Goal: Navigation & Orientation: Find specific page/section

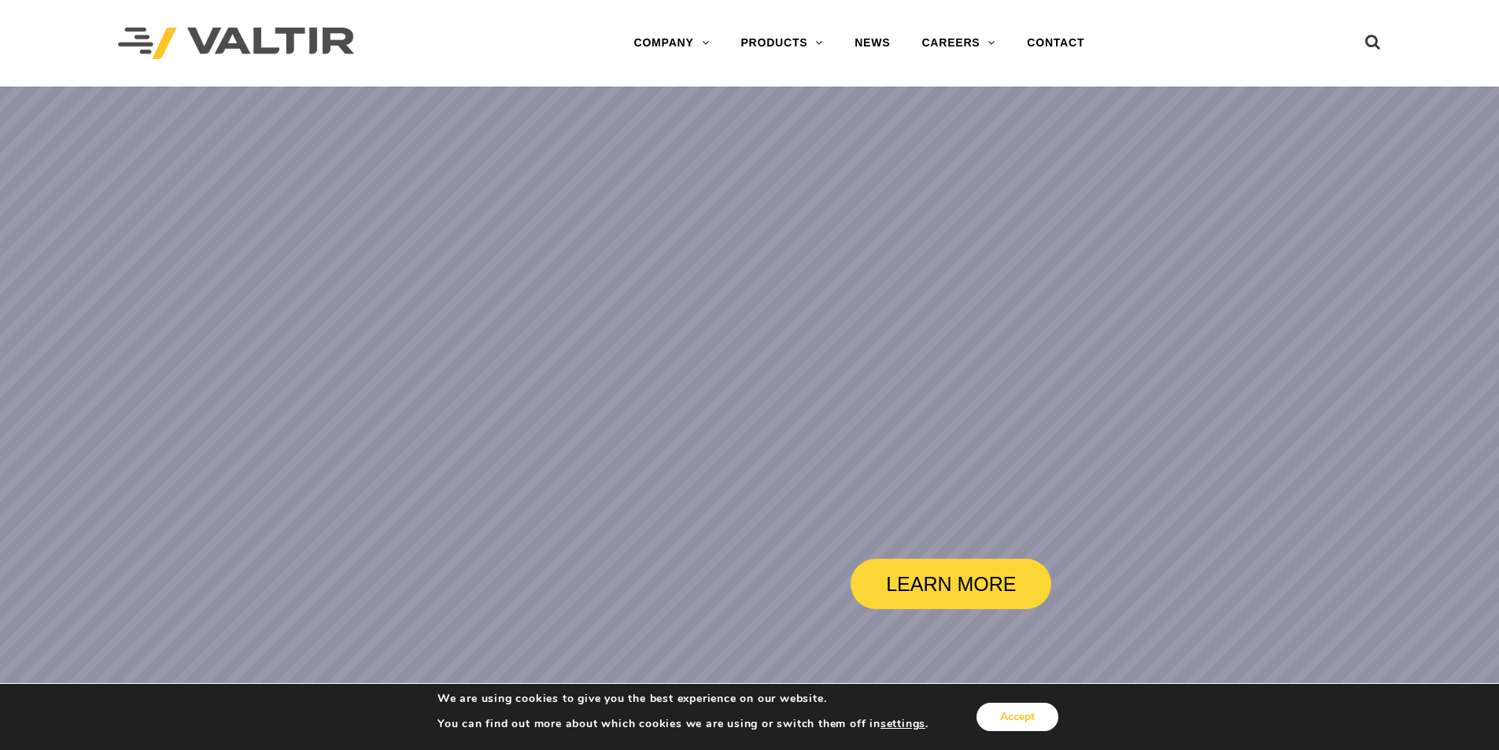
click at [1045, 712] on button "Accept" at bounding box center [1018, 717] width 82 height 28
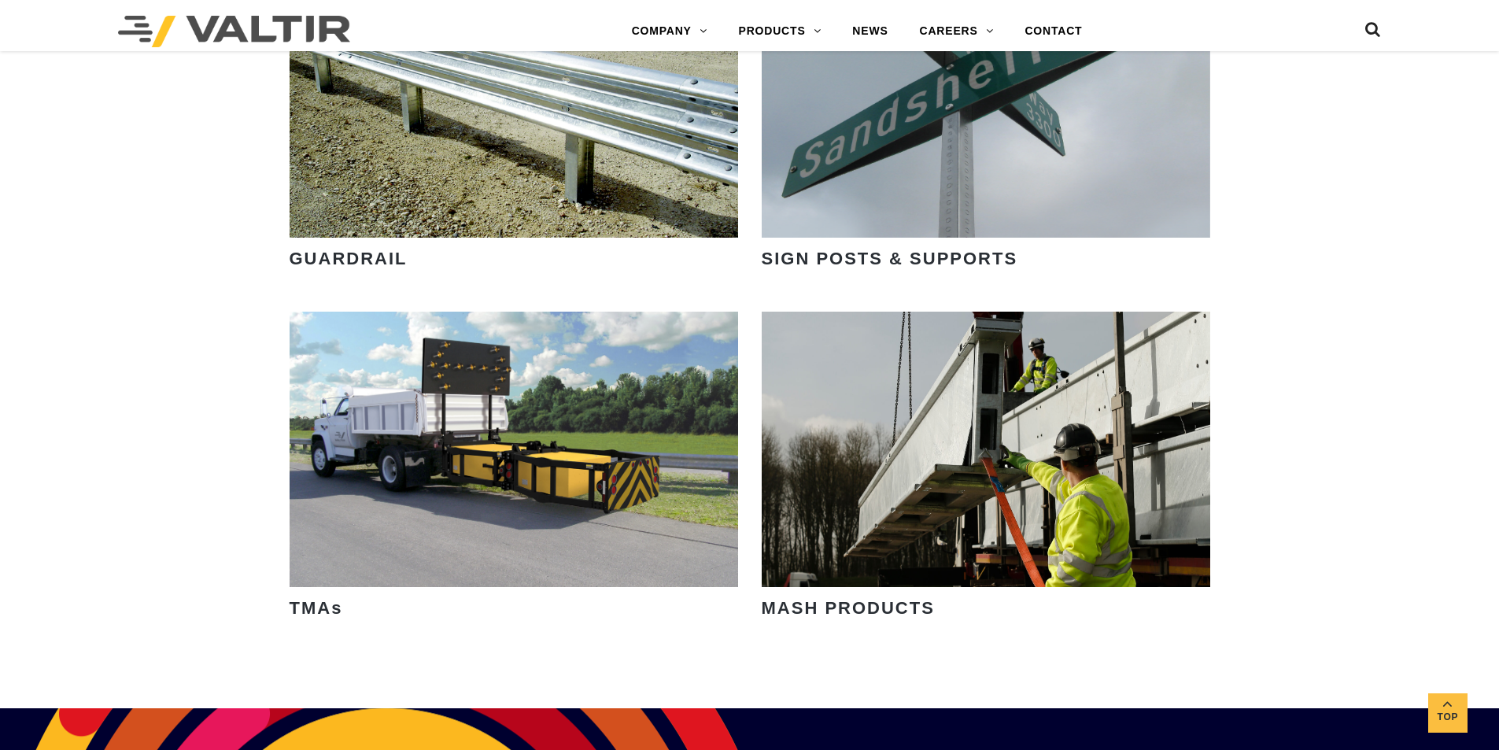
scroll to position [2440, 0]
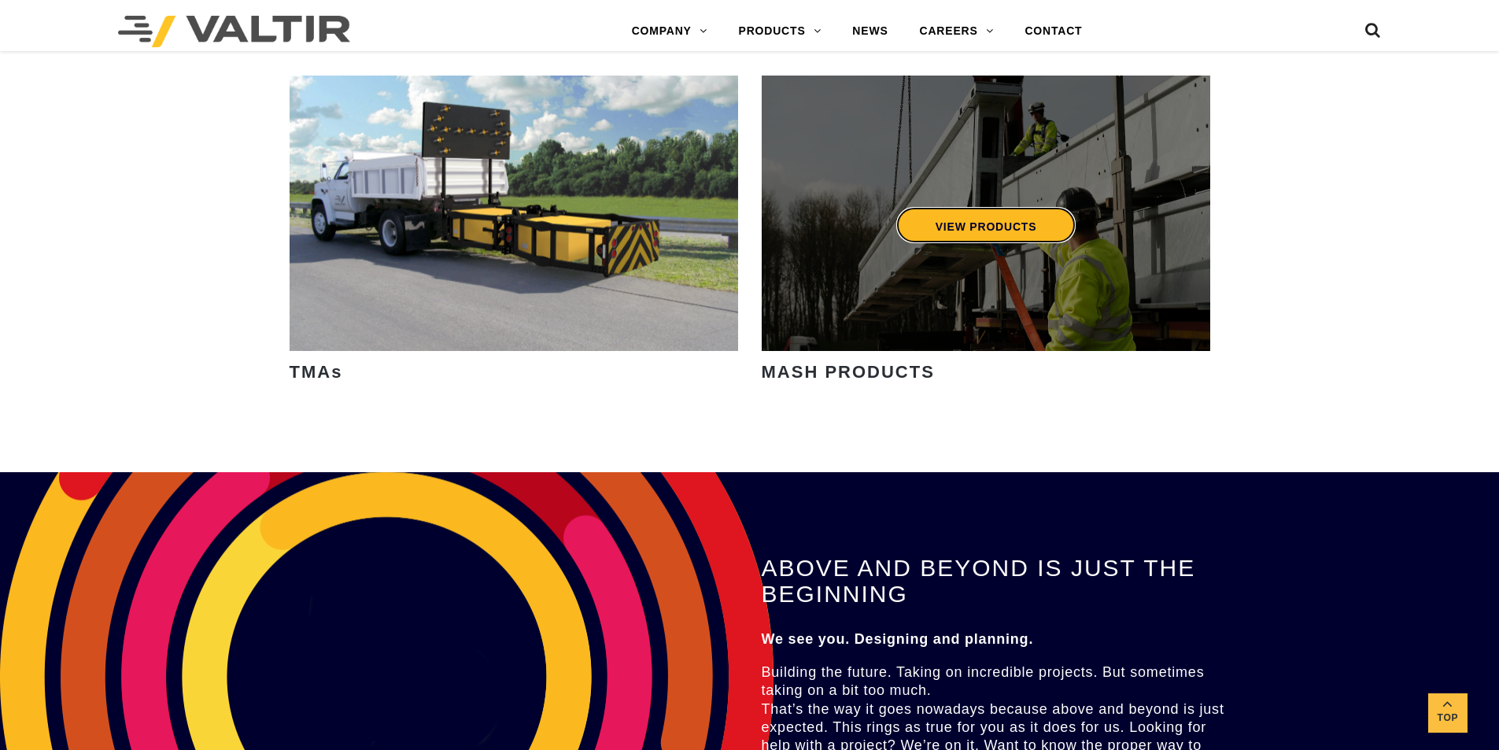
click at [971, 226] on link "VIEW PRODUCTS" at bounding box center [986, 225] width 180 height 36
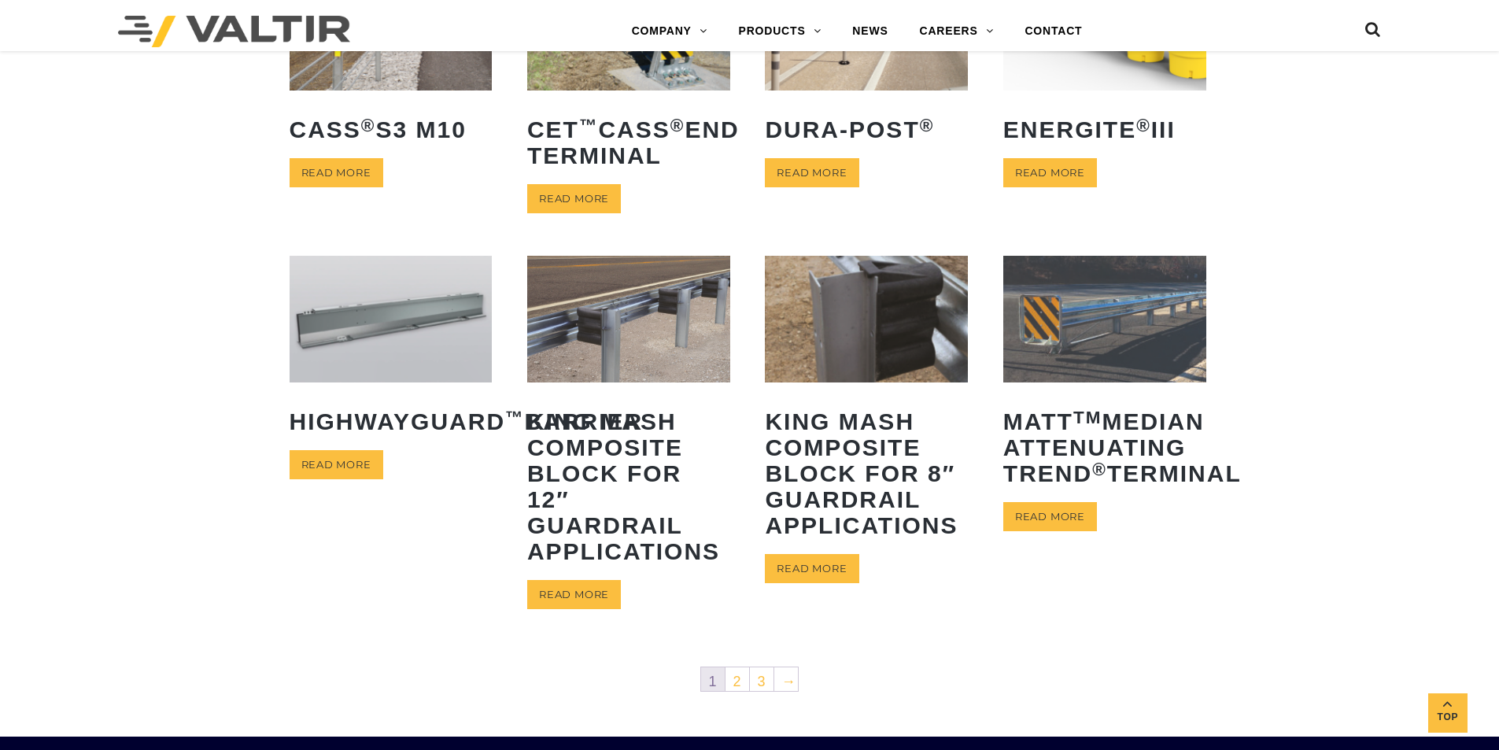
scroll to position [464, 0]
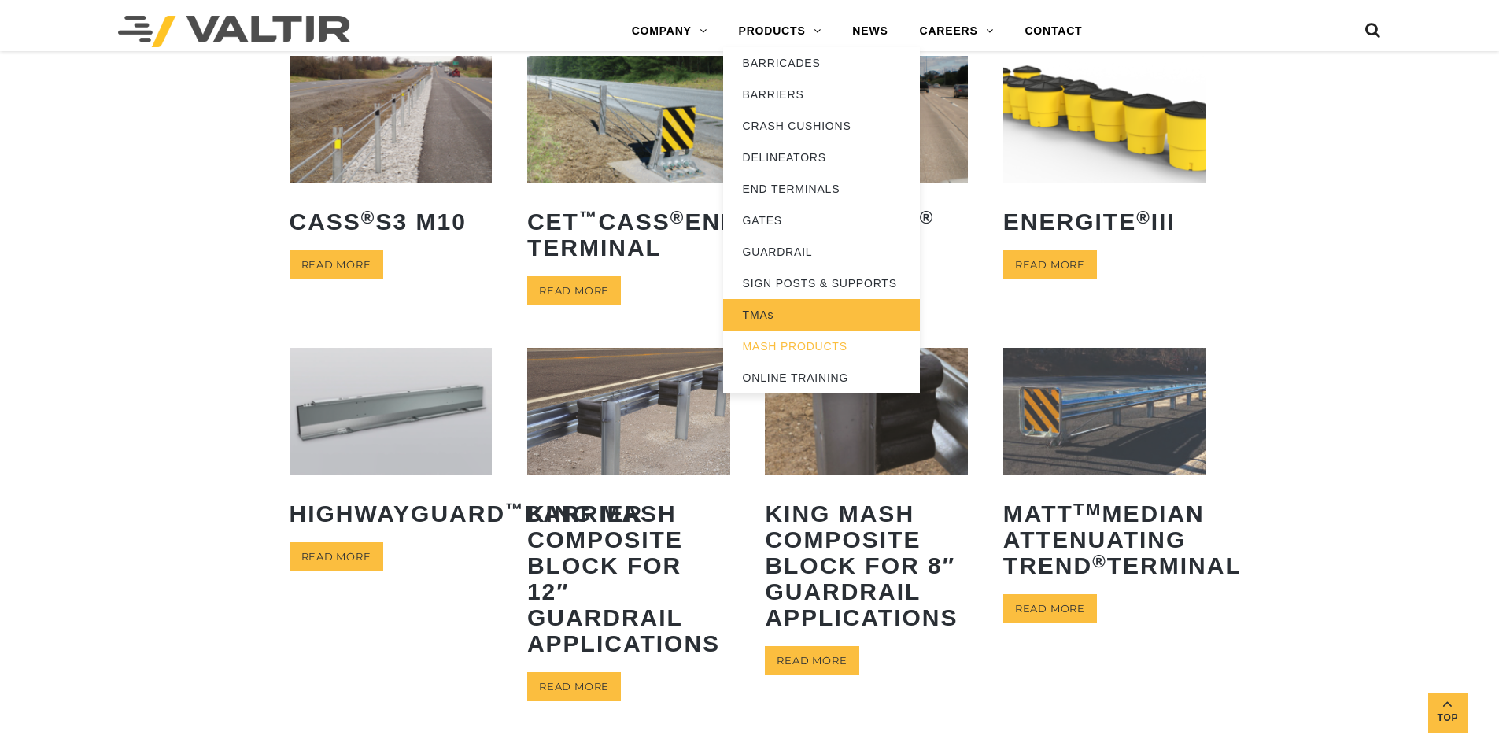
click at [763, 306] on link "TMAs" at bounding box center [821, 314] width 197 height 31
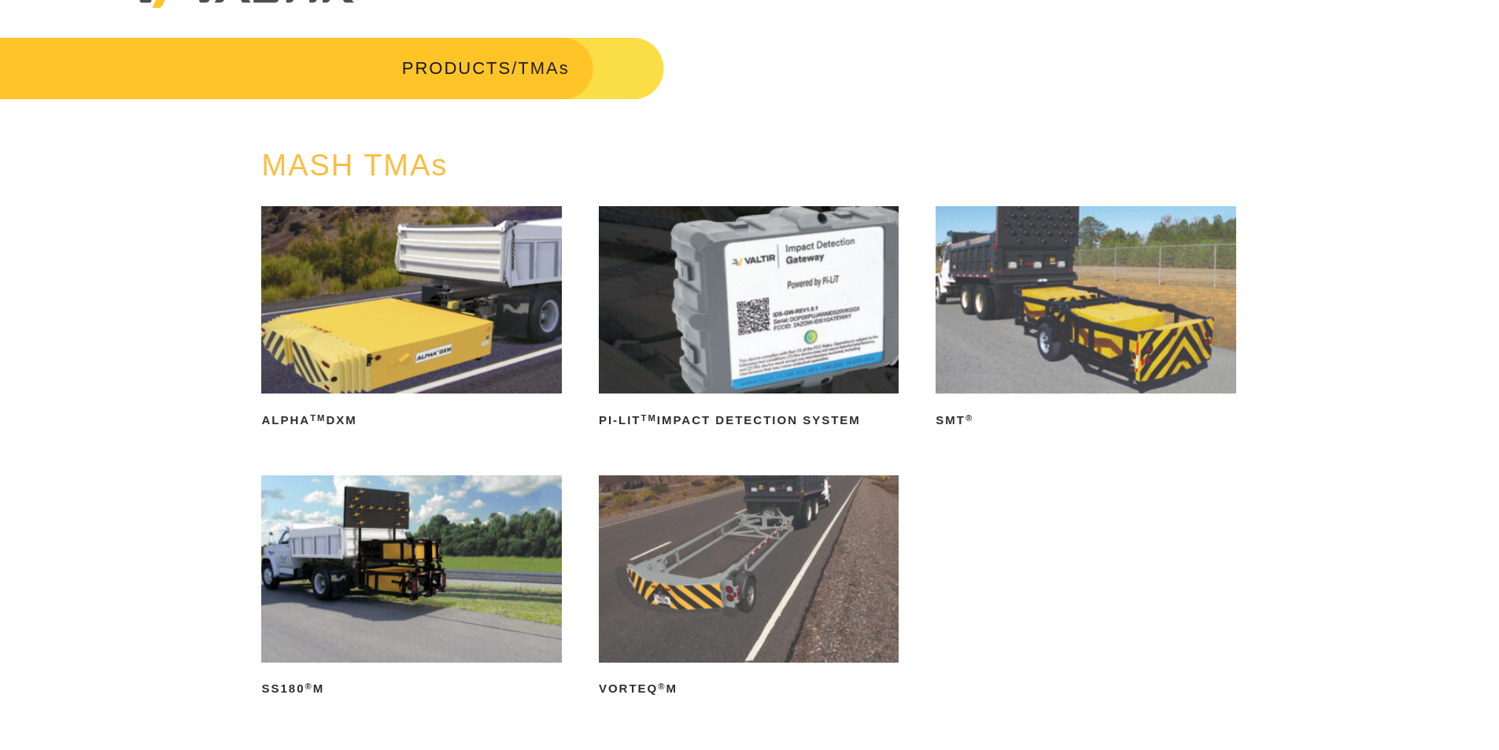
scroll to position [79, 0]
